Goal: Information Seeking & Learning: Understand process/instructions

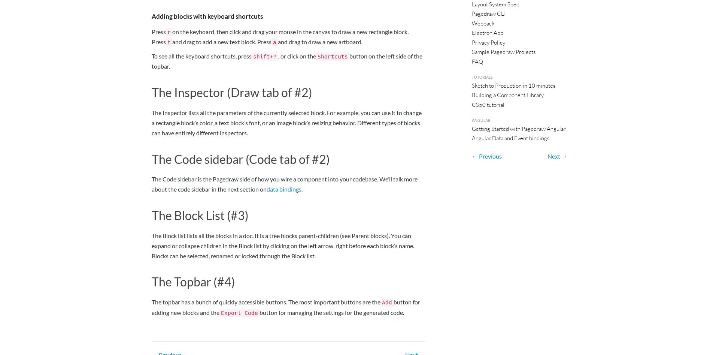
scroll to position [255, 0]
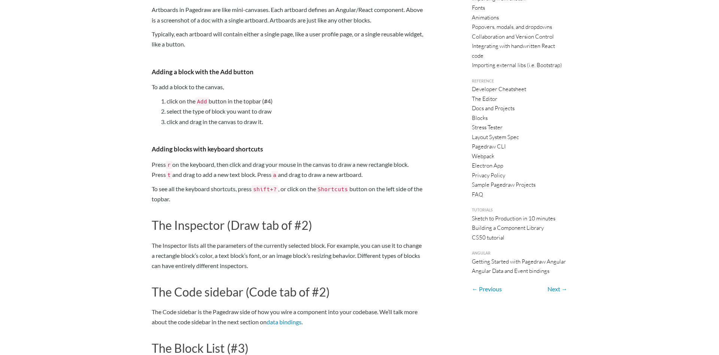
drag, startPoint x: 209, startPoint y: 128, endPoint x: 170, endPoint y: 125, distance: 39.1
drag, startPoint x: 183, startPoint y: 48, endPoint x: 49, endPoint y: 91, distance: 140.2
drag, startPoint x: 227, startPoint y: 47, endPoint x: 227, endPoint y: 51, distance: 3.8
drag, startPoint x: 342, startPoint y: 2, endPoint x: 334, endPoint y: 7, distance: 9.8
drag, startPoint x: 332, startPoint y: 8, endPoint x: 395, endPoint y: 144, distance: 150.1
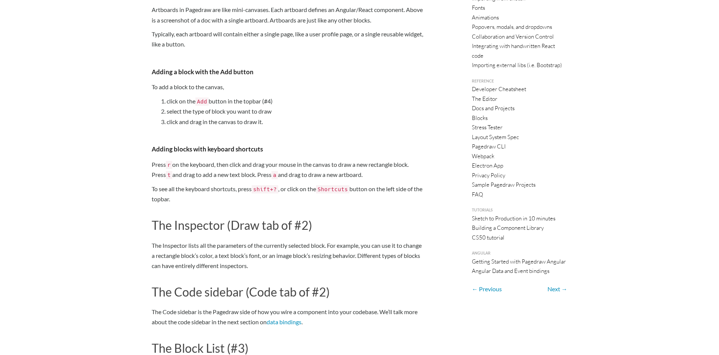
click at [392, 144] on div "Using the editor The canvas (#1) The canvas is where your blocks live. You can …" at bounding box center [288, 141] width 285 height 738
drag, startPoint x: 125, startPoint y: 46, endPoint x: 113, endPoint y: 48, distance: 11.8
drag, startPoint x: 139, startPoint y: 19, endPoint x: 120, endPoint y: 55, distance: 40.0
drag, startPoint x: 226, startPoint y: 33, endPoint x: 220, endPoint y: 34, distance: 5.7
drag, startPoint x: 219, startPoint y: 27, endPoint x: 221, endPoint y: 22, distance: 5.0
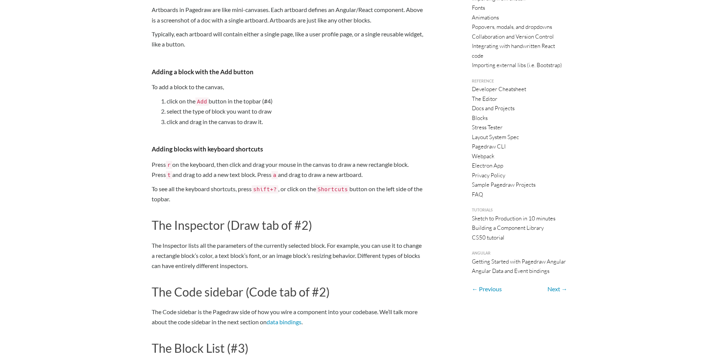
drag, startPoint x: 221, startPoint y: 22, endPoint x: 390, endPoint y: 82, distance: 180.0
drag, startPoint x: 332, startPoint y: 5, endPoint x: 329, endPoint y: 7, distance: 4.4
drag, startPoint x: 332, startPoint y: 4, endPoint x: 332, endPoint y: 0, distance: 3.8
drag, startPoint x: 332, startPoint y: 0, endPoint x: 267, endPoint y: 48, distance: 80.6
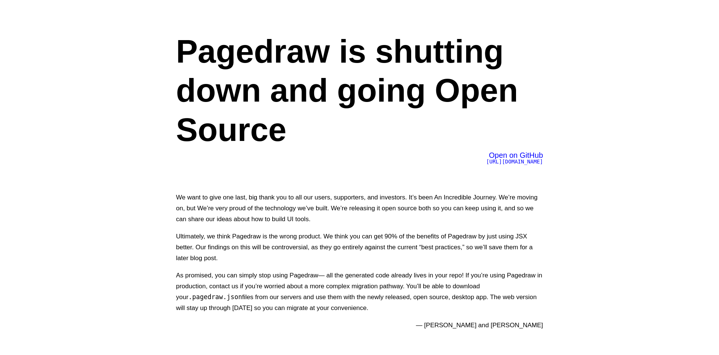
scroll to position [103, 0]
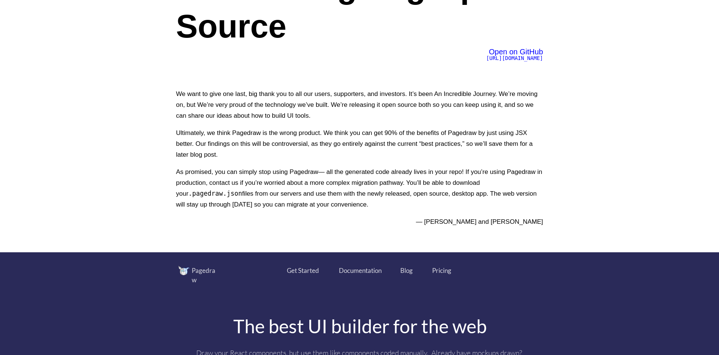
drag, startPoint x: 212, startPoint y: 59, endPoint x: 191, endPoint y: 69, distance: 23.8
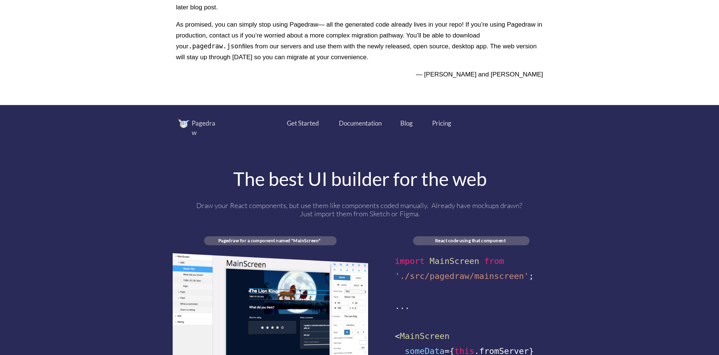
scroll to position [258, 0]
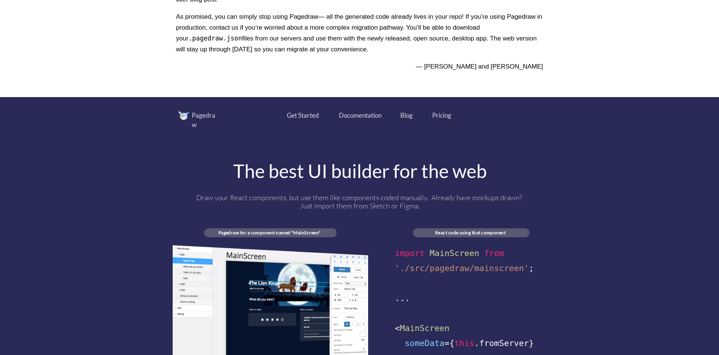
click at [265, 73] on div "We want to give one last, big thank you to all our users, supporters, and inves…" at bounding box center [359, 2] width 367 height 151
drag, startPoint x: 267, startPoint y: 67, endPoint x: 254, endPoint y: 72, distance: 13.6
drag, startPoint x: 277, startPoint y: 13, endPoint x: 222, endPoint y: 69, distance: 78.6
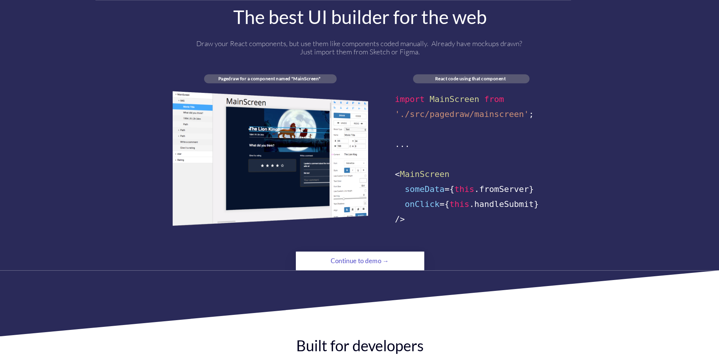
scroll to position [413, 0]
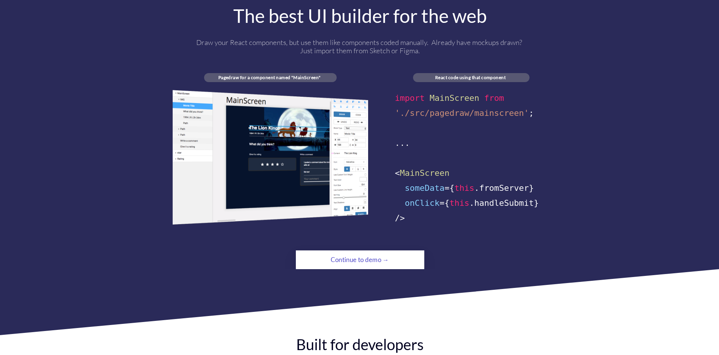
click at [352, 252] on div "Continue to demo →" at bounding box center [360, 259] width 88 height 15
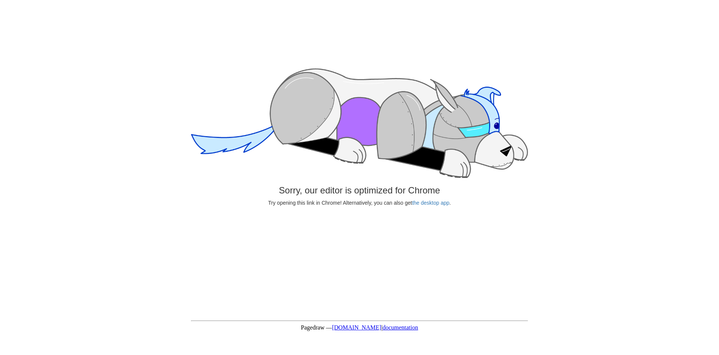
click at [358, 73] on img at bounding box center [359, 123] width 337 height 110
